Goal: Task Accomplishment & Management: Complete application form

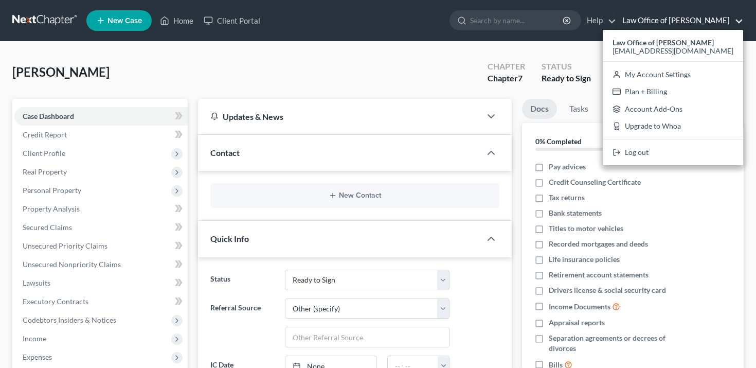
select select "19"
select select "6"
click at [692, 14] on link "Law Office of [PERSON_NAME]" at bounding box center [680, 20] width 126 height 19
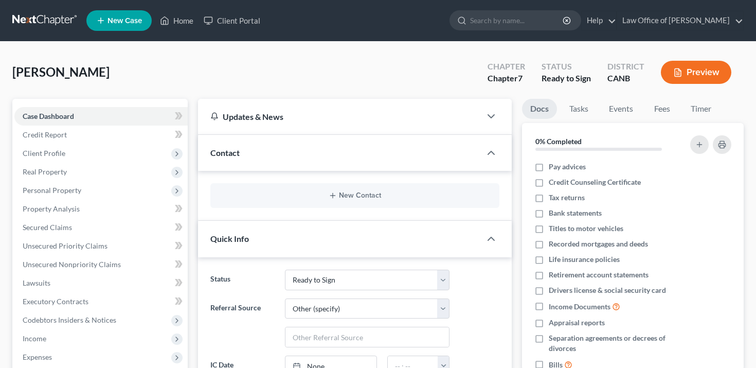
click at [713, 72] on button "Preview" at bounding box center [696, 72] width 70 height 23
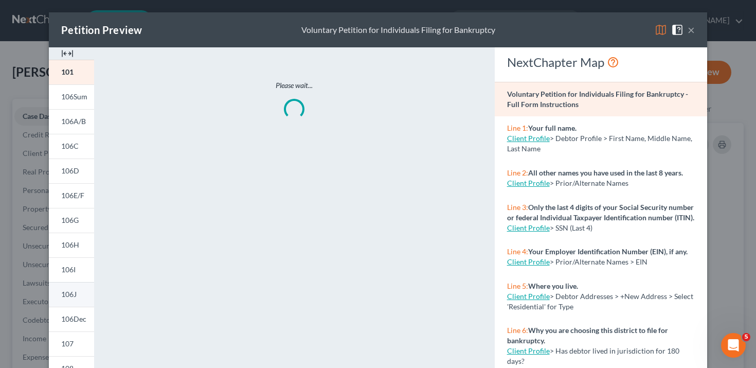
scroll to position [203, 0]
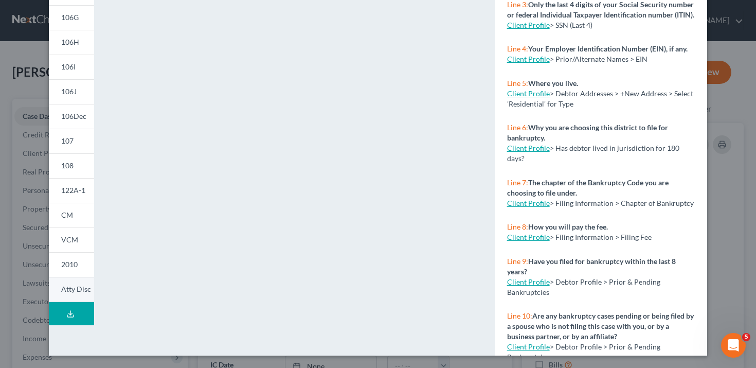
click at [76, 284] on link "Atty Disc" at bounding box center [71, 289] width 45 height 25
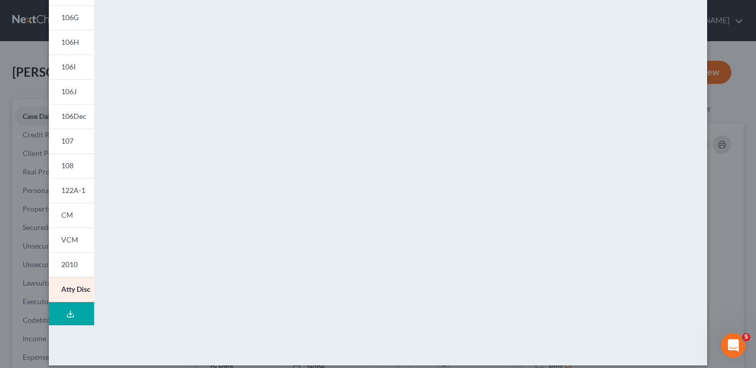
scroll to position [0, 0]
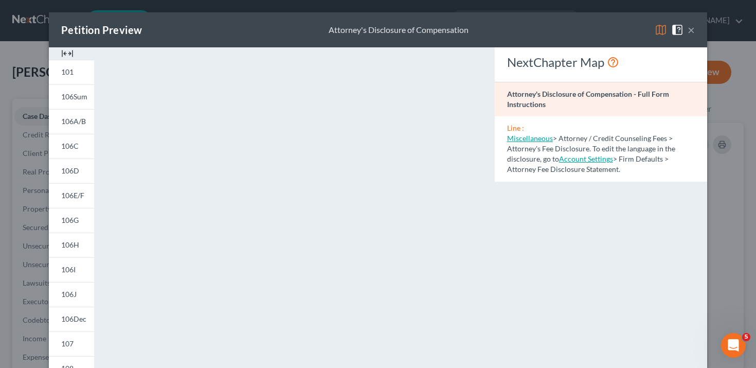
click at [692, 28] on button "×" at bounding box center [691, 30] width 7 height 12
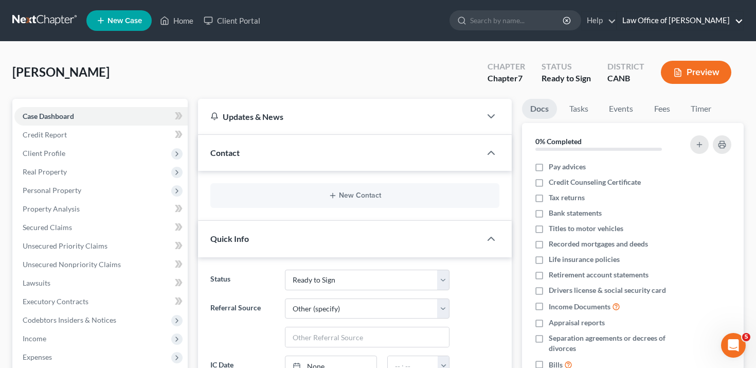
click at [711, 19] on link "Law Office of [PERSON_NAME]" at bounding box center [680, 20] width 126 height 19
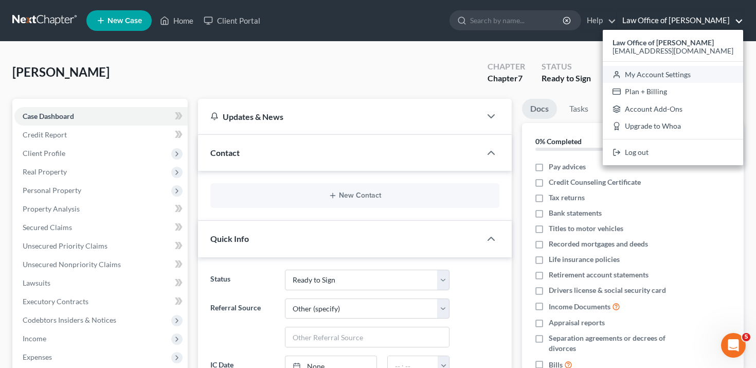
click at [661, 72] on link "My Account Settings" at bounding box center [673, 74] width 140 height 17
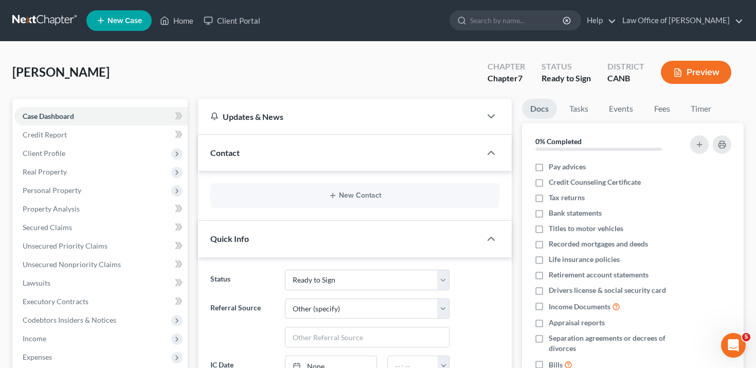
select select "29"
select select "4"
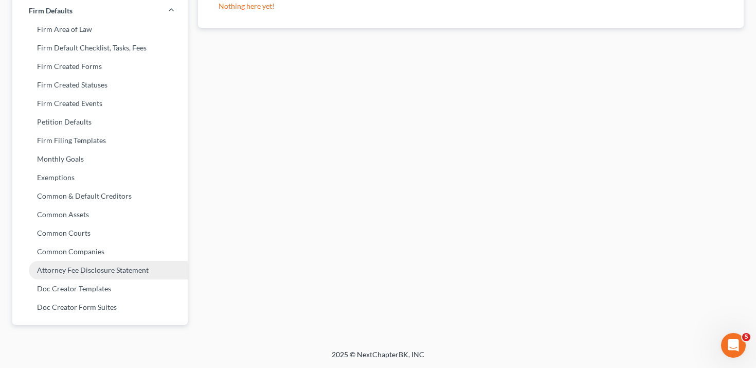
click at [122, 266] on link "Attorney Fee Disclosure Statement" at bounding box center [99, 270] width 175 height 19
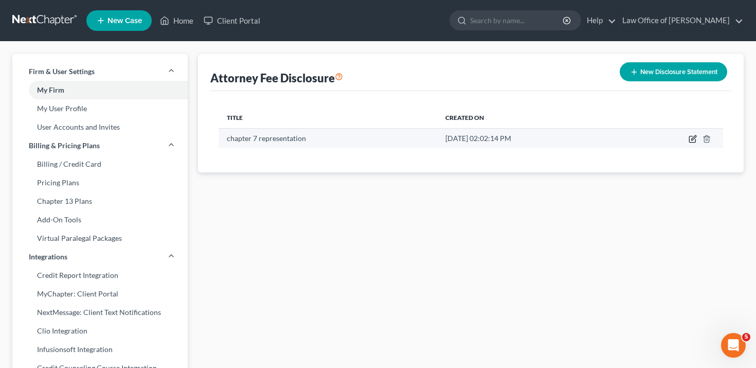
click at [695, 136] on icon "button" at bounding box center [693, 139] width 8 height 8
select select "9"
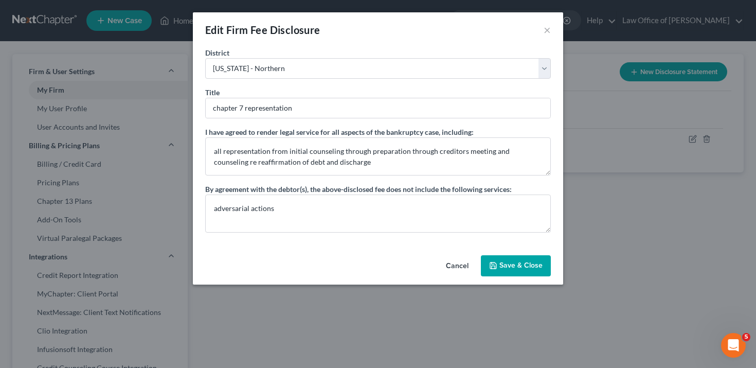
click at [468, 263] on button "Cancel" at bounding box center [457, 266] width 39 height 21
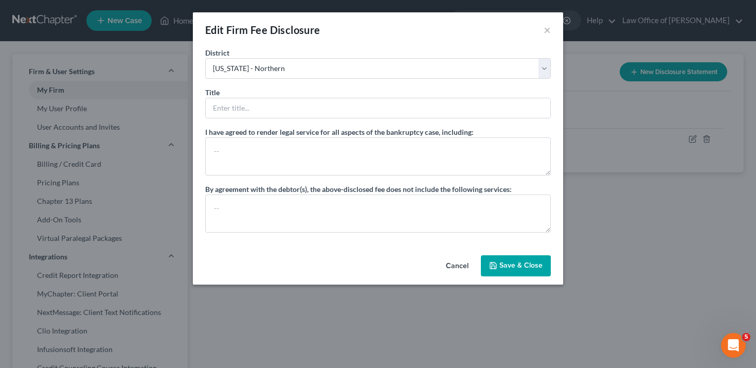
select select "?"
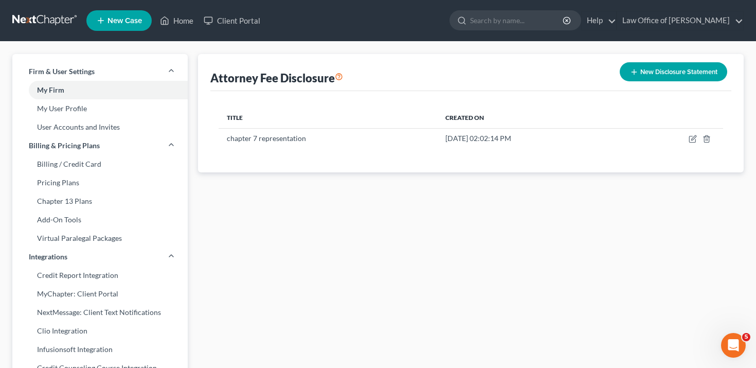
select select "9"
select select "29"
select select "4"
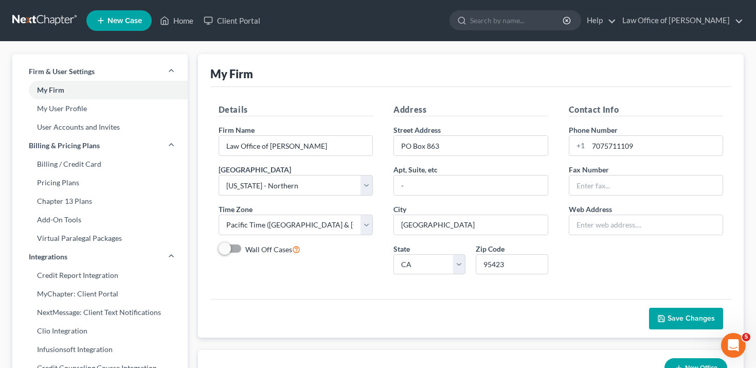
scroll to position [394, 0]
select select "6"
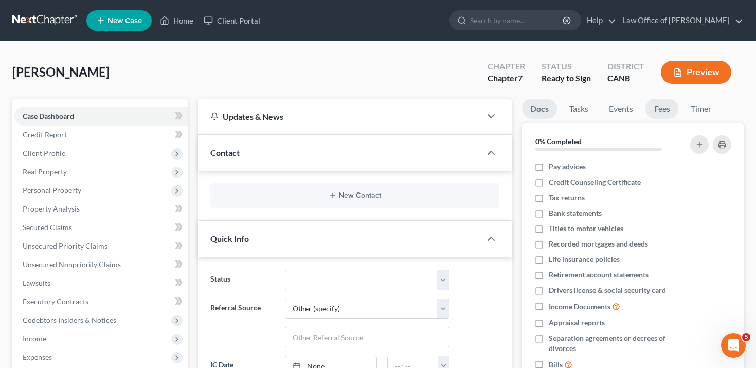
click at [666, 105] on link "Fees" at bounding box center [662, 109] width 33 height 20
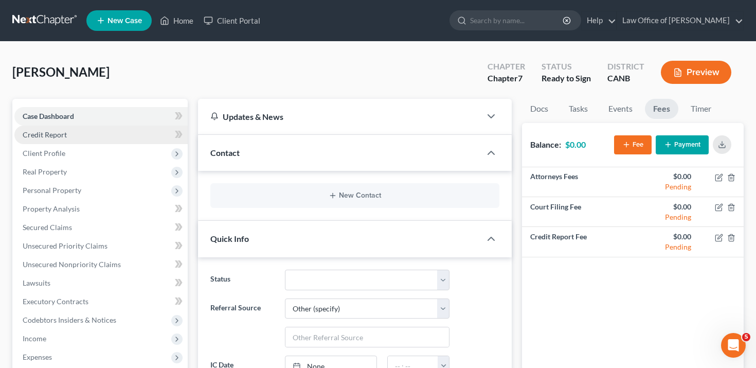
click at [97, 136] on link "Credit Report" at bounding box center [100, 135] width 173 height 19
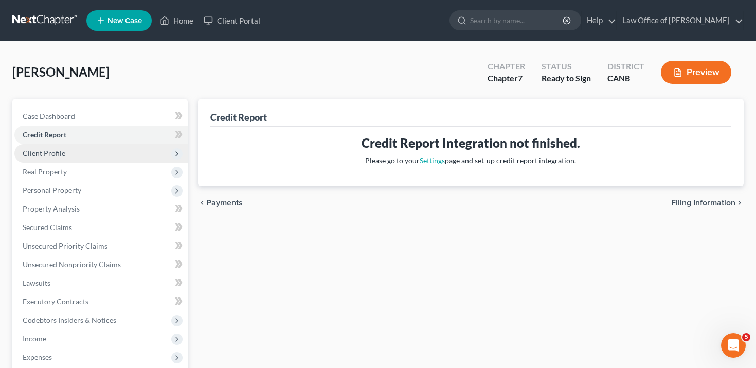
click at [95, 160] on span "Client Profile" at bounding box center [100, 153] width 173 height 19
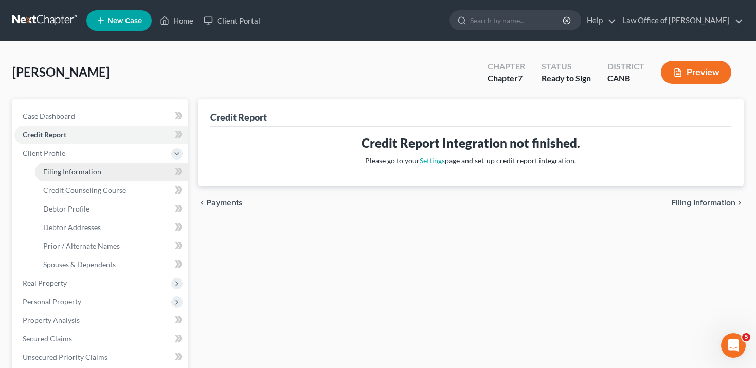
click at [114, 171] on link "Filing Information" at bounding box center [111, 172] width 153 height 19
select select "1"
select select "0"
select select "9"
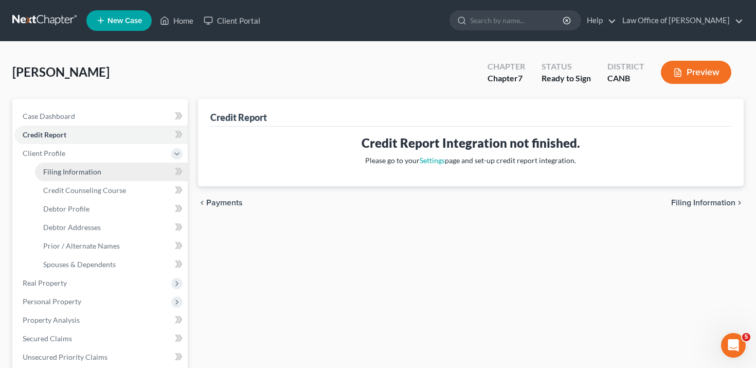
select select "4"
select select "0"
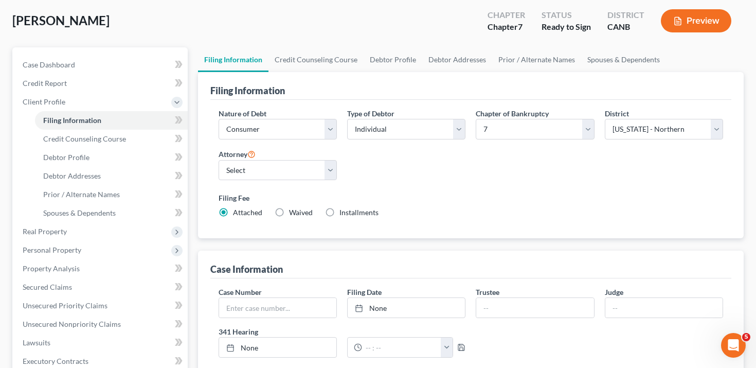
scroll to position [38, 0]
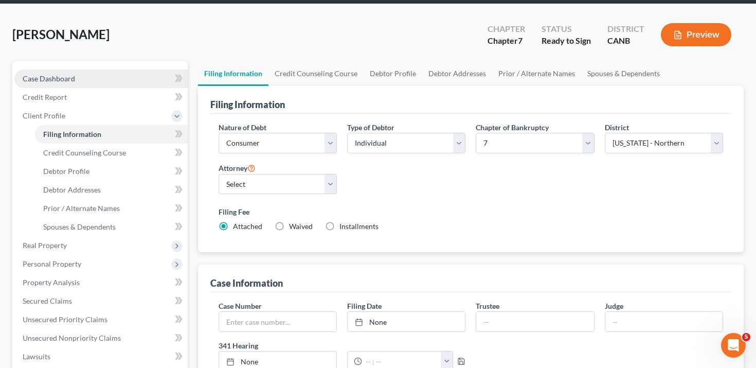
click at [90, 73] on link "Case Dashboard" at bounding box center [100, 78] width 173 height 19
select select "6"
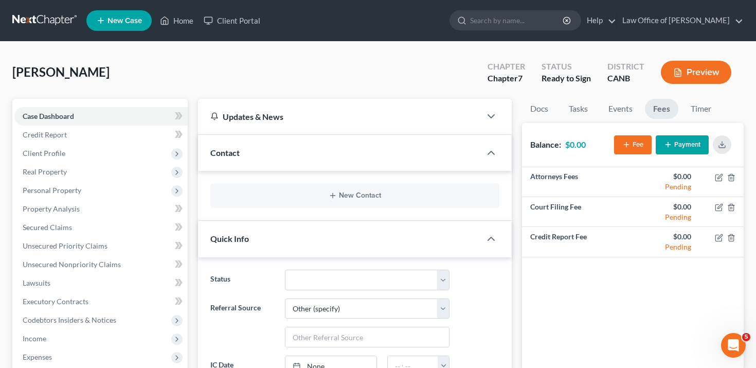
scroll to position [117, 0]
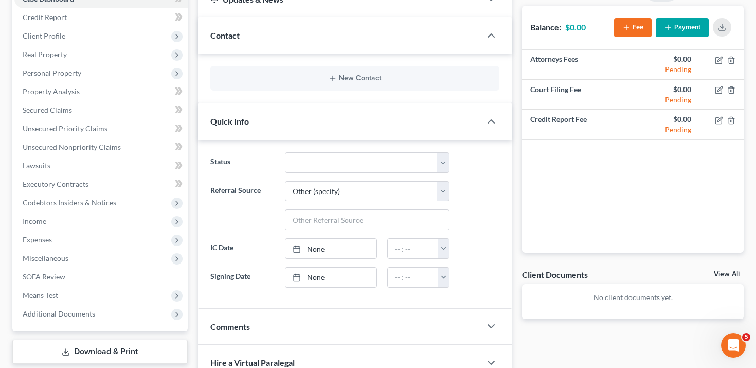
click at [501, 120] on div at bounding box center [496, 121] width 31 height 21
click at [491, 37] on icon "button" at bounding box center [491, 35] width 12 height 12
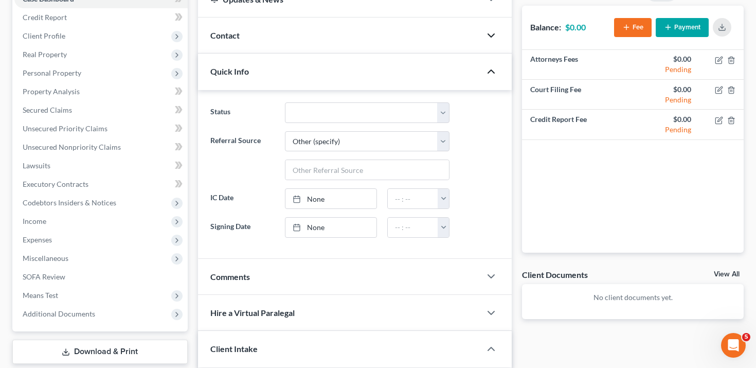
click at [492, 74] on icon "button" at bounding box center [491, 71] width 12 height 12
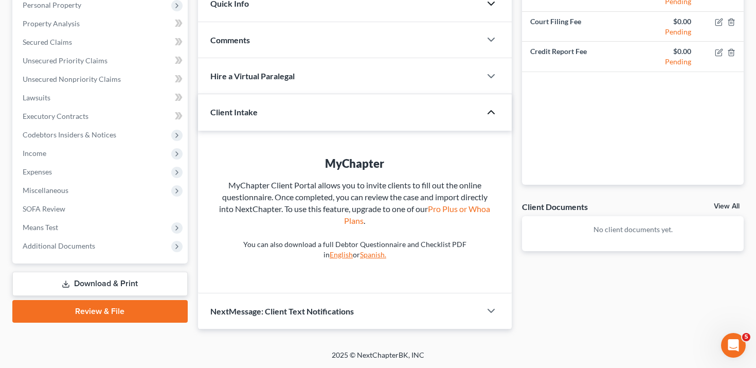
click at [494, 117] on icon "button" at bounding box center [491, 112] width 12 height 12
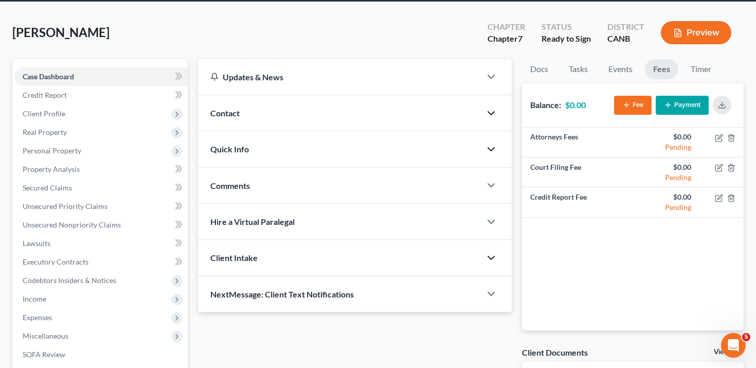
scroll to position [0, 0]
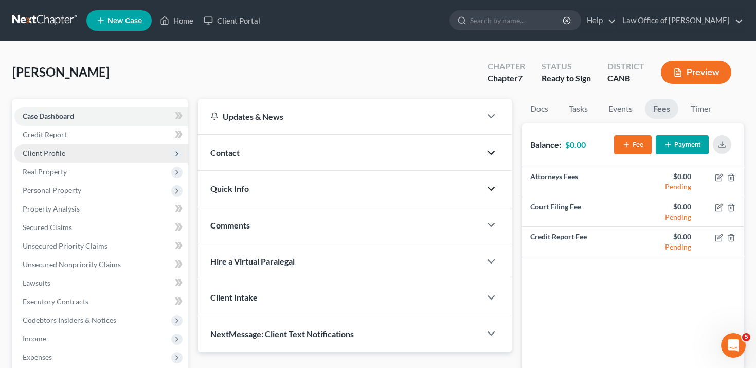
click at [106, 151] on span "Client Profile" at bounding box center [100, 153] width 173 height 19
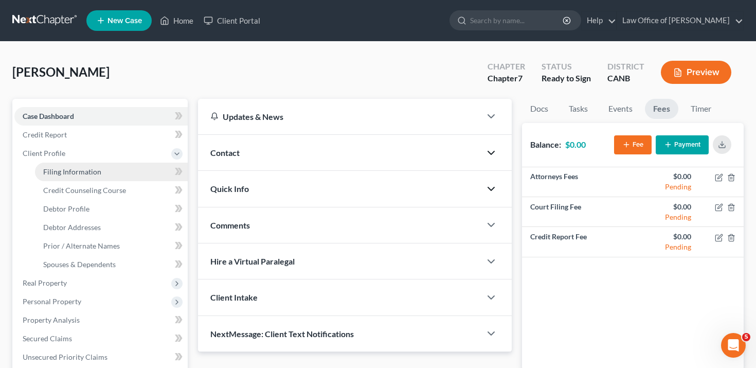
click at [114, 168] on link "Filing Information" at bounding box center [111, 172] width 153 height 19
select select "1"
select select "0"
select select "9"
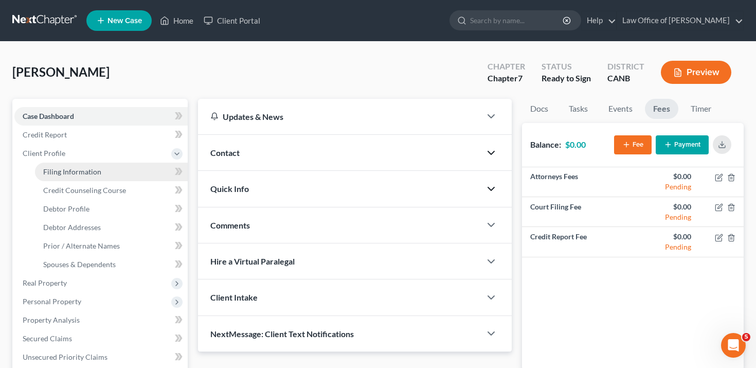
select select "0"
select select "4"
select select "0"
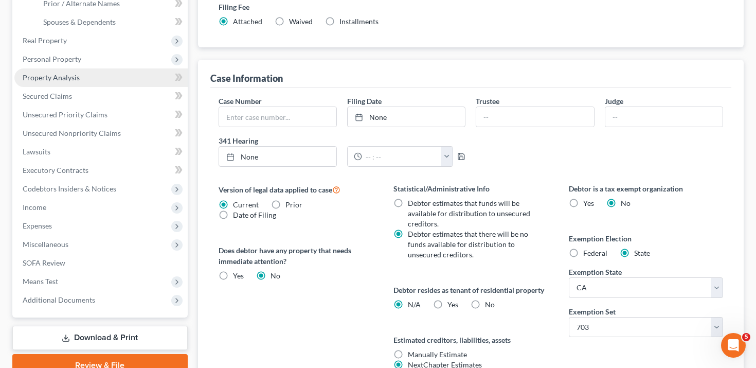
scroll to position [256, 0]
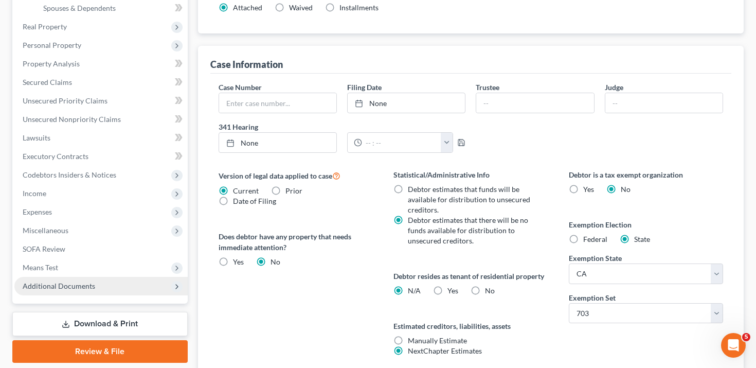
click at [107, 287] on span "Additional Documents" at bounding box center [100, 286] width 173 height 19
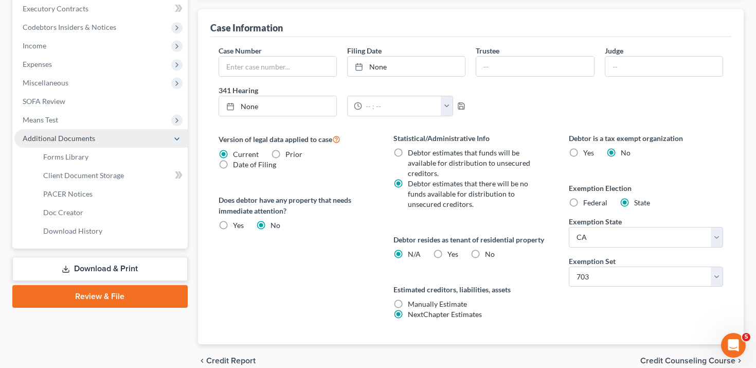
scroll to position [263, 0]
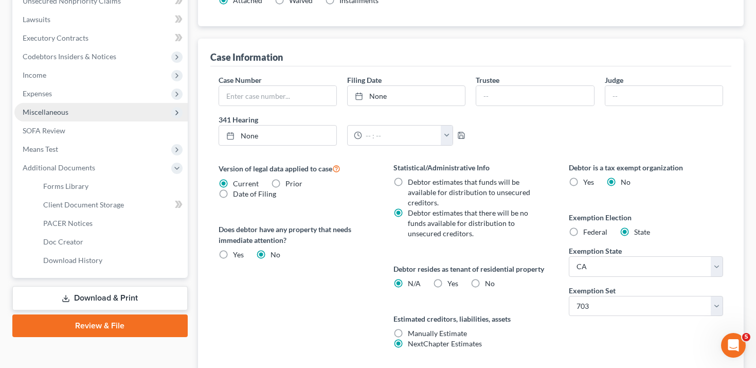
click at [113, 111] on span "Miscellaneous" at bounding box center [100, 112] width 173 height 19
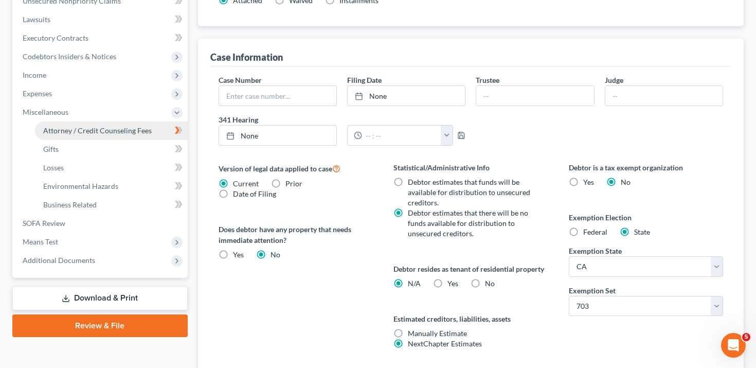
click at [115, 131] on span "Attorney / Credit Counseling Fees" at bounding box center [97, 130] width 109 height 9
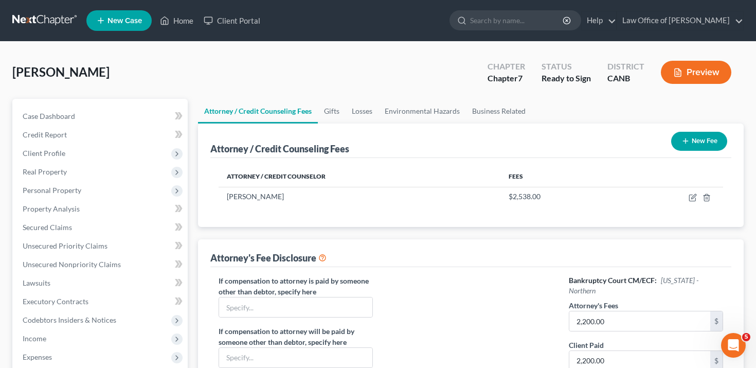
click at [689, 69] on button "Preview" at bounding box center [696, 72] width 70 height 23
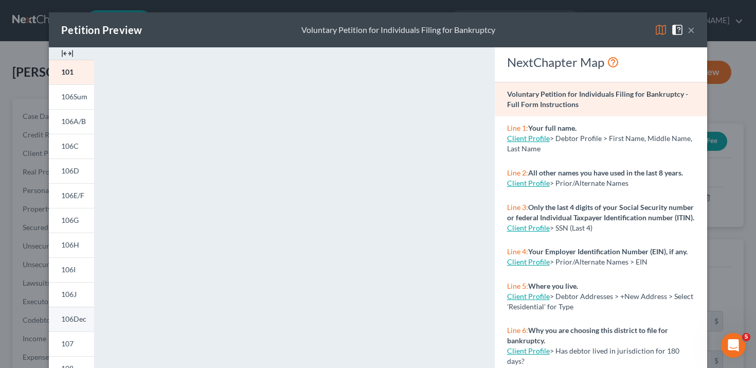
scroll to position [145, 0]
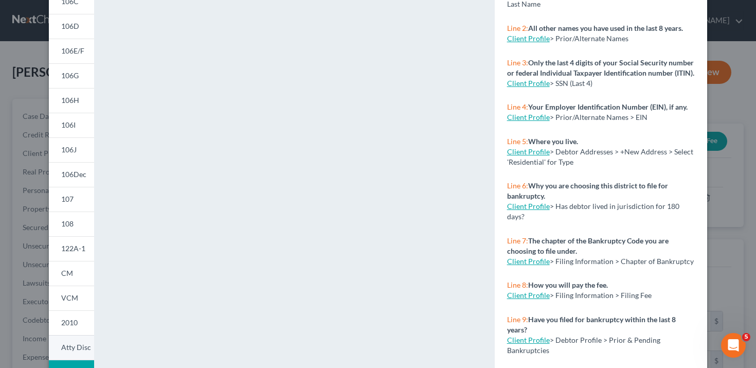
click at [74, 341] on link "Atty Disc" at bounding box center [71, 347] width 45 height 25
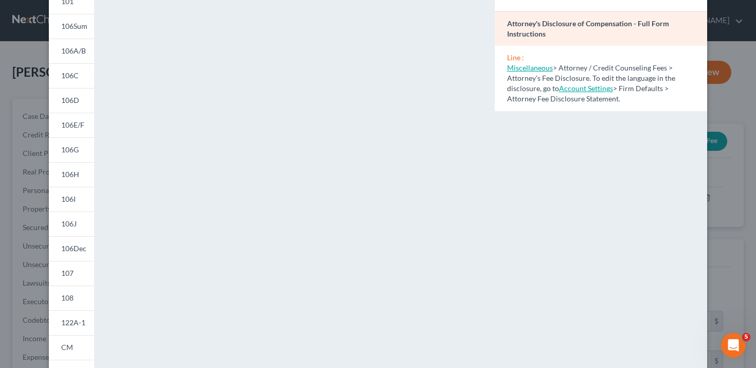
scroll to position [68, 0]
click at [20, 171] on div "Petition Preview Attorney's Disclosure of Compensation × 101 106Sum 106A/B 106C…" at bounding box center [378, 184] width 756 height 368
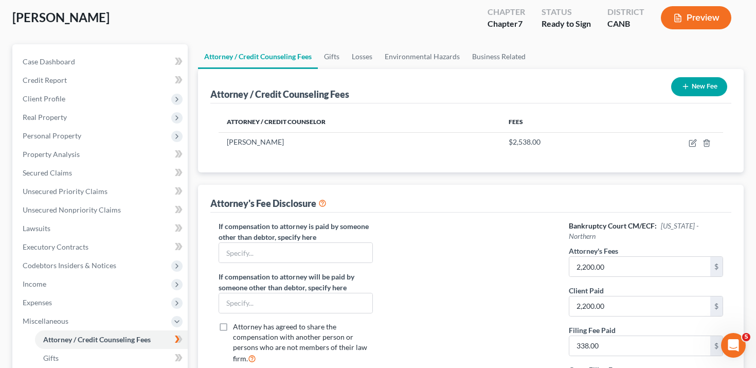
scroll to position [59, 0]
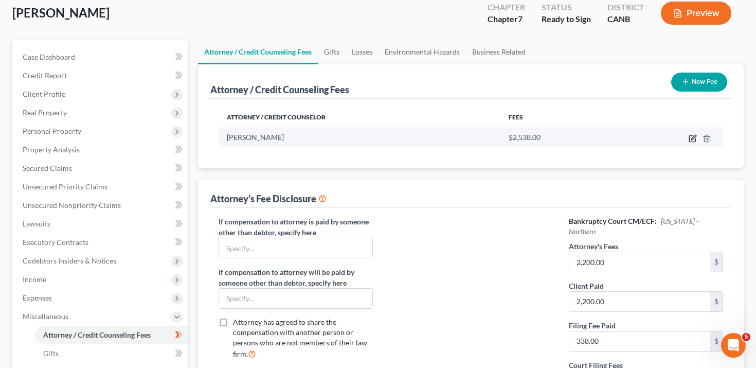
click at [693, 134] on icon "button" at bounding box center [693, 138] width 8 height 8
select select "4"
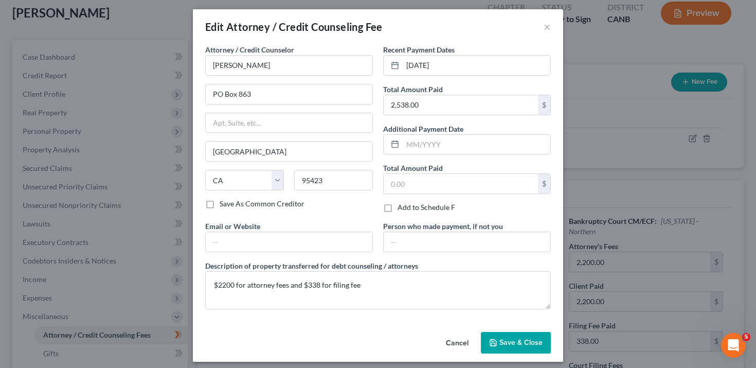
scroll to position [9, 0]
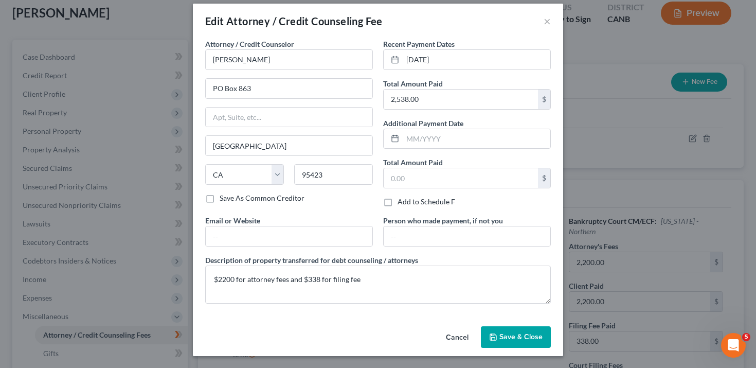
click at [610, 148] on div "Edit Attorney / Credit Counseling Fee × Attorney / Credit Counselor * [PERSON_N…" at bounding box center [378, 184] width 756 height 368
click at [550, 26] on button "×" at bounding box center [547, 21] width 7 height 12
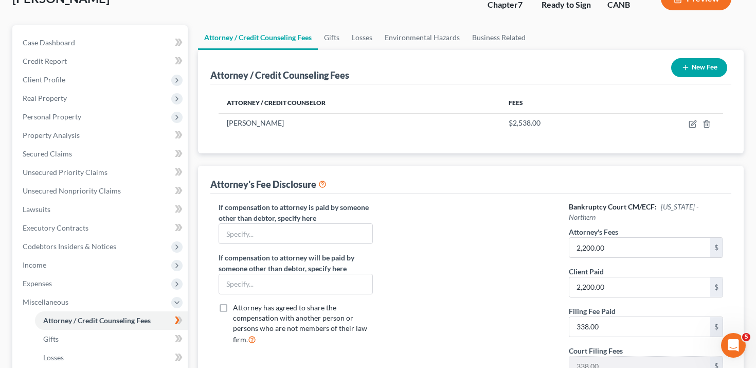
scroll to position [61, 0]
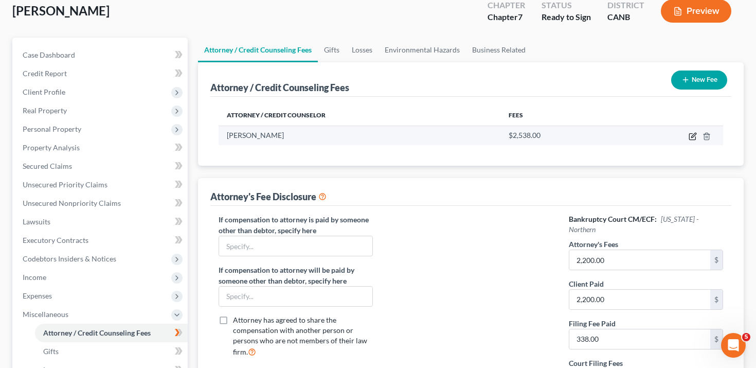
click at [694, 132] on icon "button" at bounding box center [693, 136] width 8 height 8
select select "4"
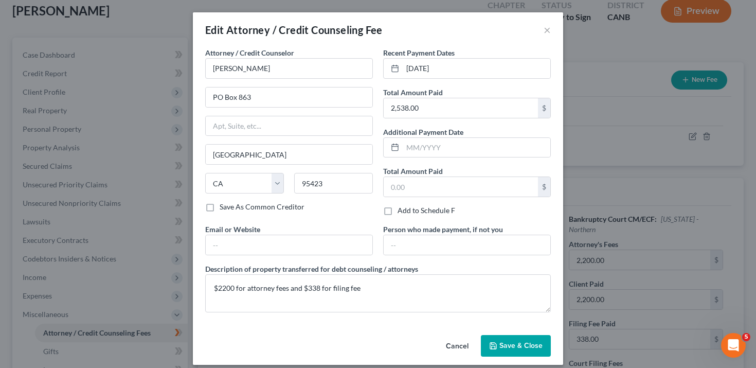
click at [591, 156] on div "Edit Attorney / Credit Counseling Fee × Attorney / Credit Counselor * [PERSON_N…" at bounding box center [378, 184] width 756 height 368
click at [546, 32] on button "×" at bounding box center [547, 30] width 7 height 12
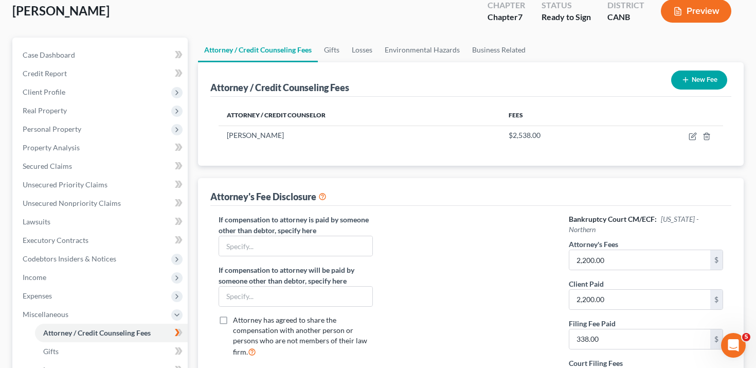
click at [689, 17] on button "Preview" at bounding box center [696, 10] width 70 height 23
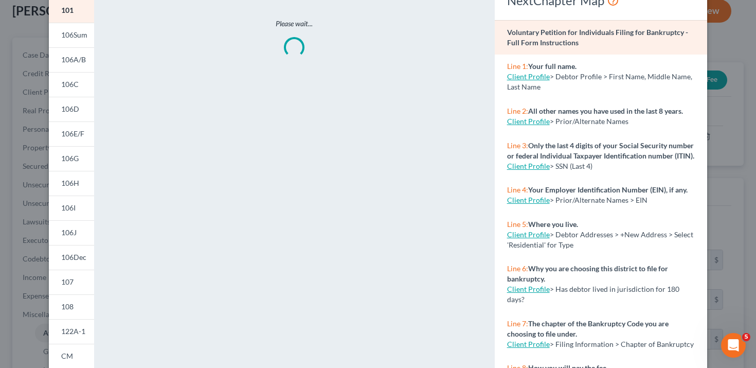
scroll to position [165, 0]
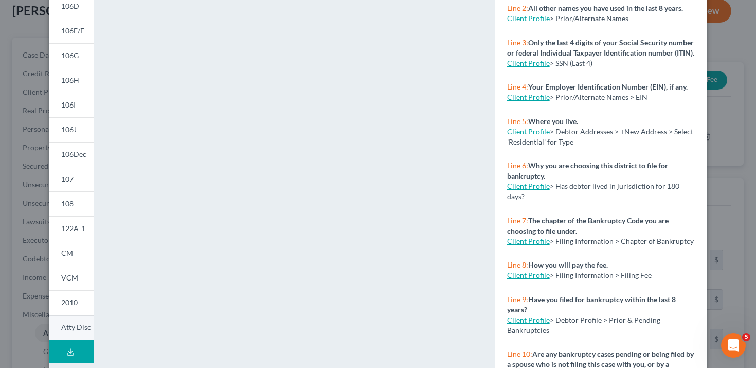
click at [70, 327] on span "Atty Disc" at bounding box center [76, 327] width 30 height 9
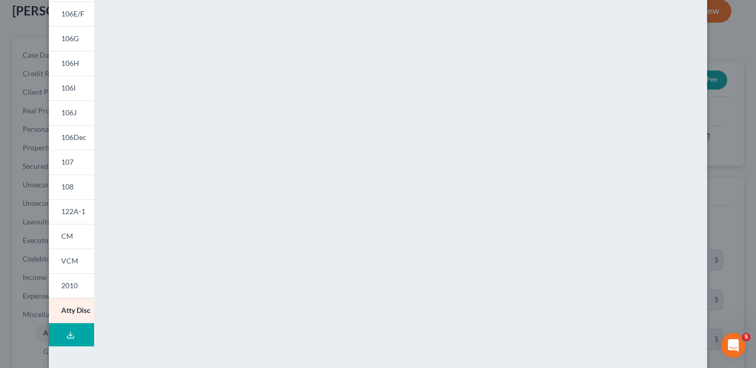
scroll to position [183, 0]
click at [23, 277] on div "Petition Preview Attorney's Disclosure of Compensation × 101 106Sum 106A/B 106C…" at bounding box center [378, 184] width 756 height 368
